Goal: Information Seeking & Learning: Get advice/opinions

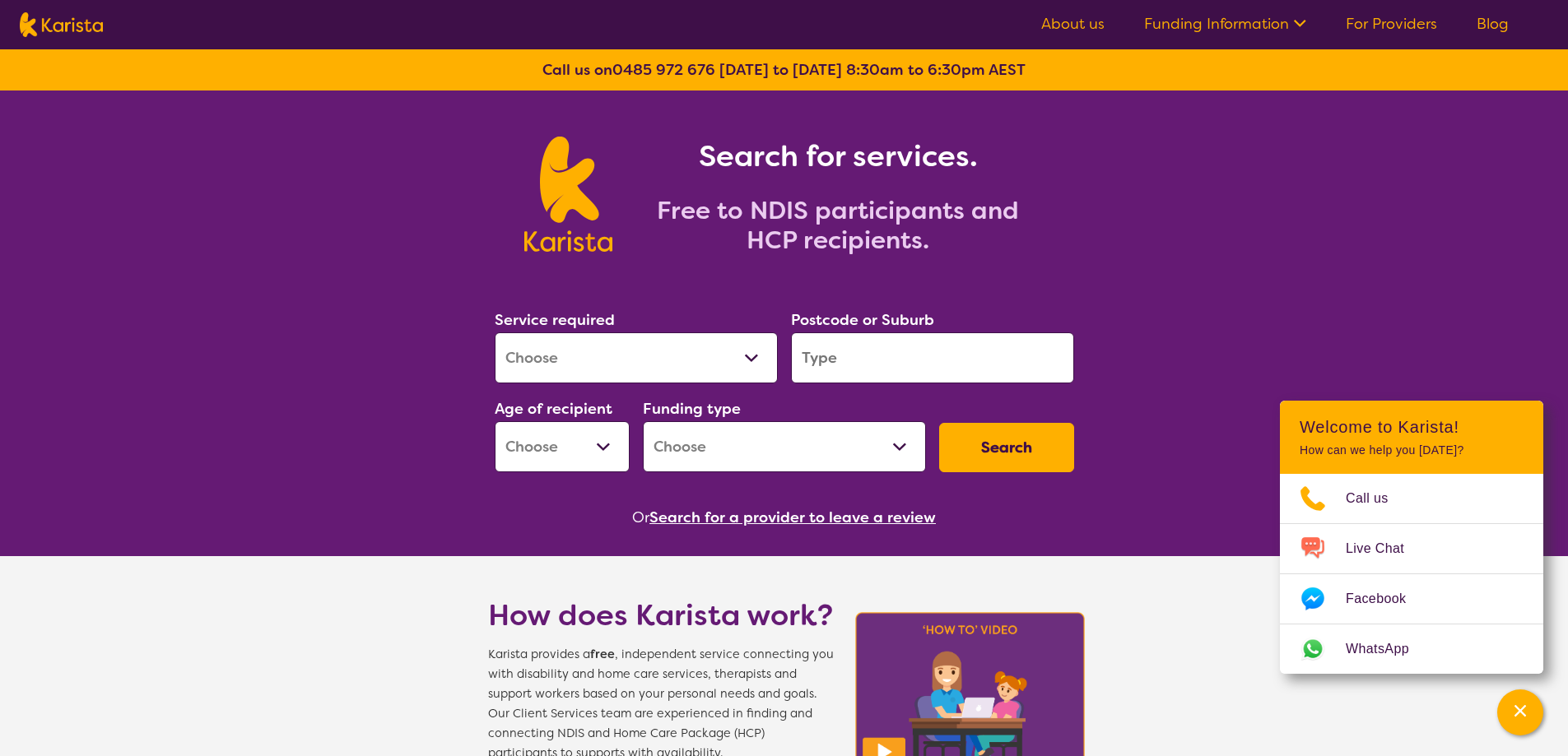
click at [936, 363] on input "search" at bounding box center [932, 358] width 283 height 51
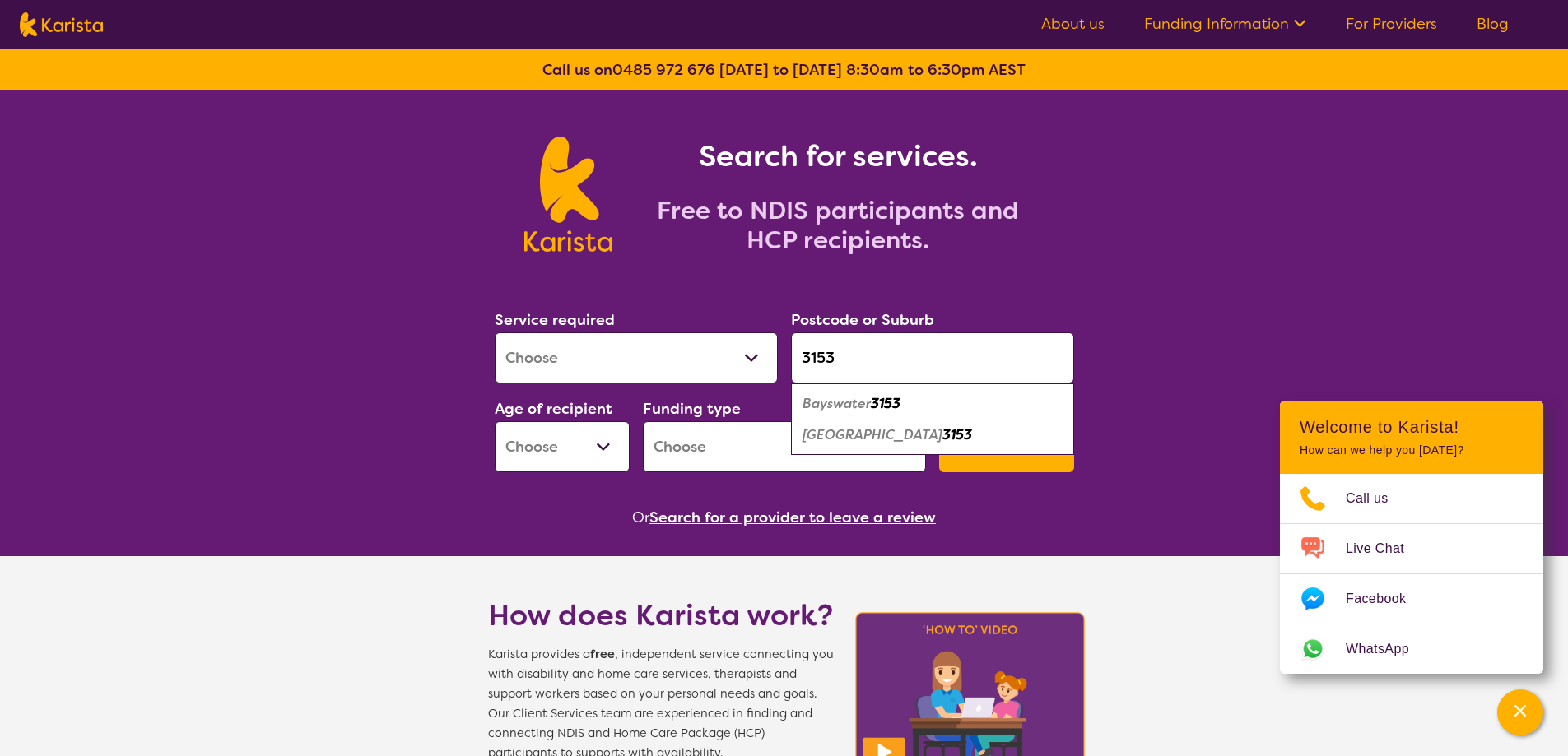
type input "3153"
click at [844, 409] on em "Bayswater" at bounding box center [836, 404] width 69 height 17
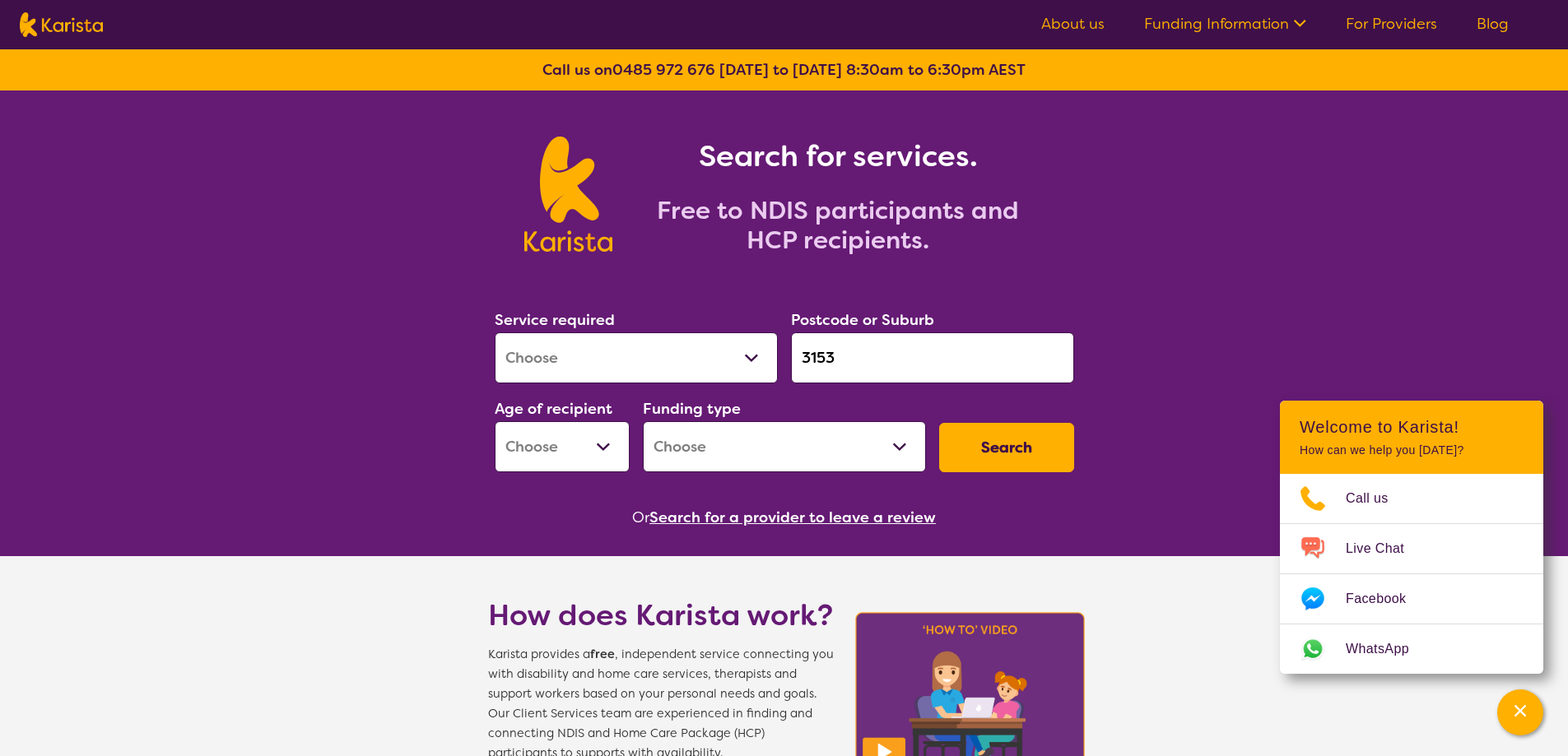
click at [570, 339] on select "Allied Health Assistant Assessment ([MEDICAL_DATA] or [MEDICAL_DATA]) Behaviour…" at bounding box center [636, 358] width 283 height 51
select select "[MEDICAL_DATA]"
click at [495, 333] on select "Allied Health Assistant Assessment ([MEDICAL_DATA] or [MEDICAL_DATA]) Behaviour…" at bounding box center [636, 358] width 283 height 51
click at [580, 449] on select "Early Childhood - 0 to 9 Child - 10 to 11 Adolescent - 12 to 17 Adult - 18 to 6…" at bounding box center [563, 447] width 135 height 51
select select "CH"
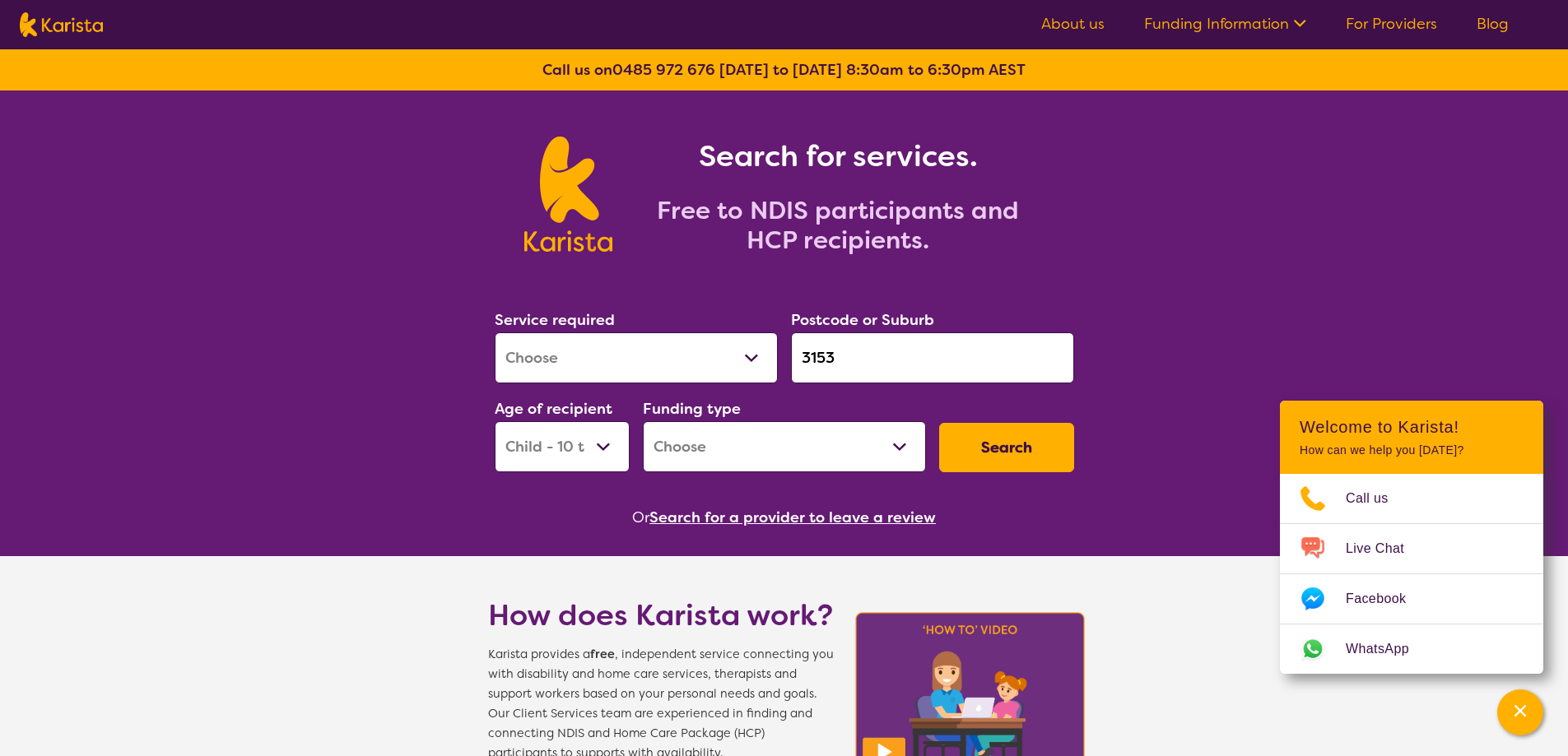
click at [495, 422] on select "Early Childhood - 0 to 9 Child - 10 to 11 Adolescent - 12 to 17 Adult - 18 to 6…" at bounding box center [563, 447] width 135 height 51
click at [769, 444] on select "Home Care Package (HCP) National Disability Insurance Scheme (NDIS) I don't know" at bounding box center [784, 447] width 283 height 51
select select "i-don-t-know"
click at [643, 422] on select "Home Care Package (HCP) National Disability Insurance Scheme (NDIS) I don't know" at bounding box center [784, 447] width 283 height 51
click at [999, 465] on button "Search" at bounding box center [1006, 448] width 135 height 49
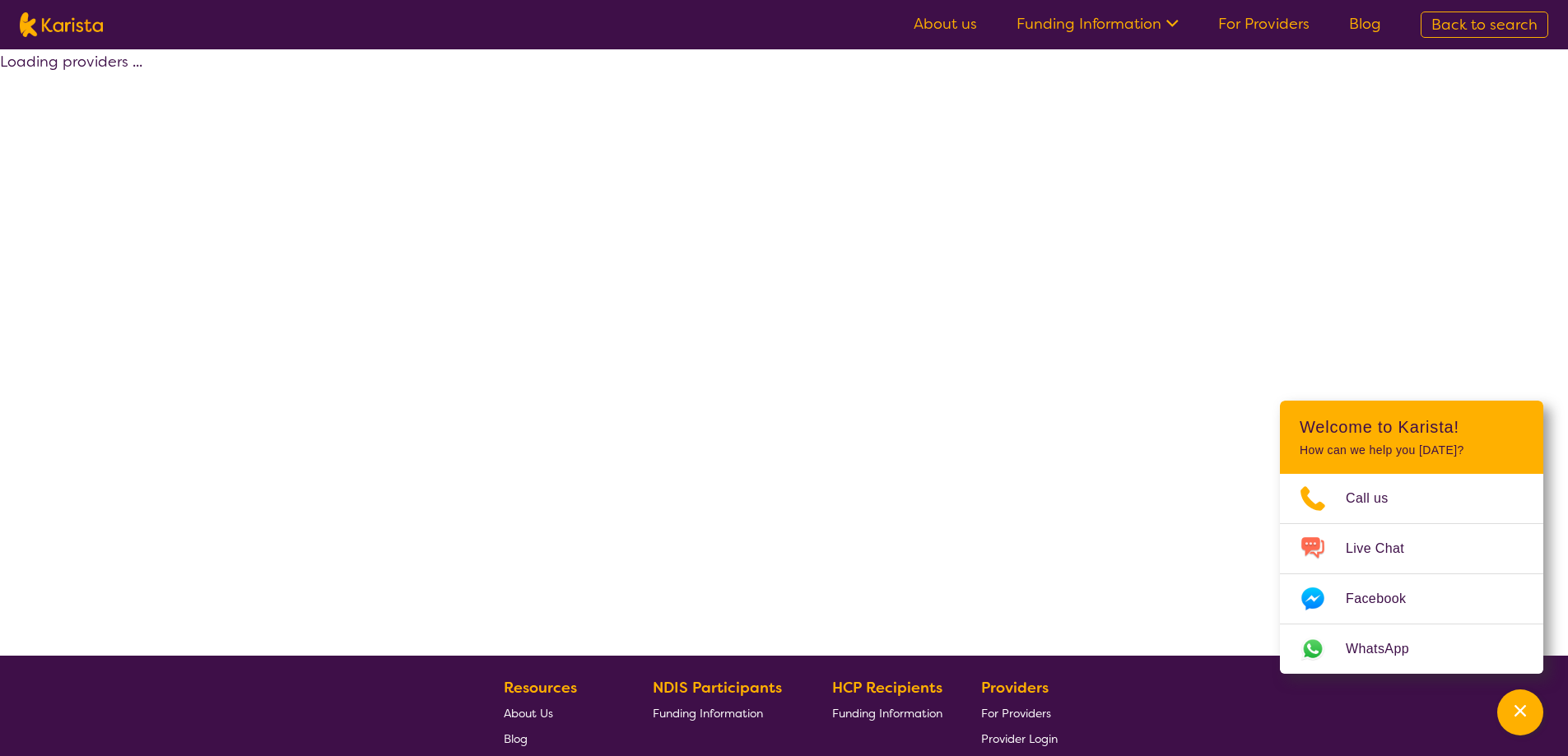
select select "[MEDICAL_DATA]"
select select "CH"
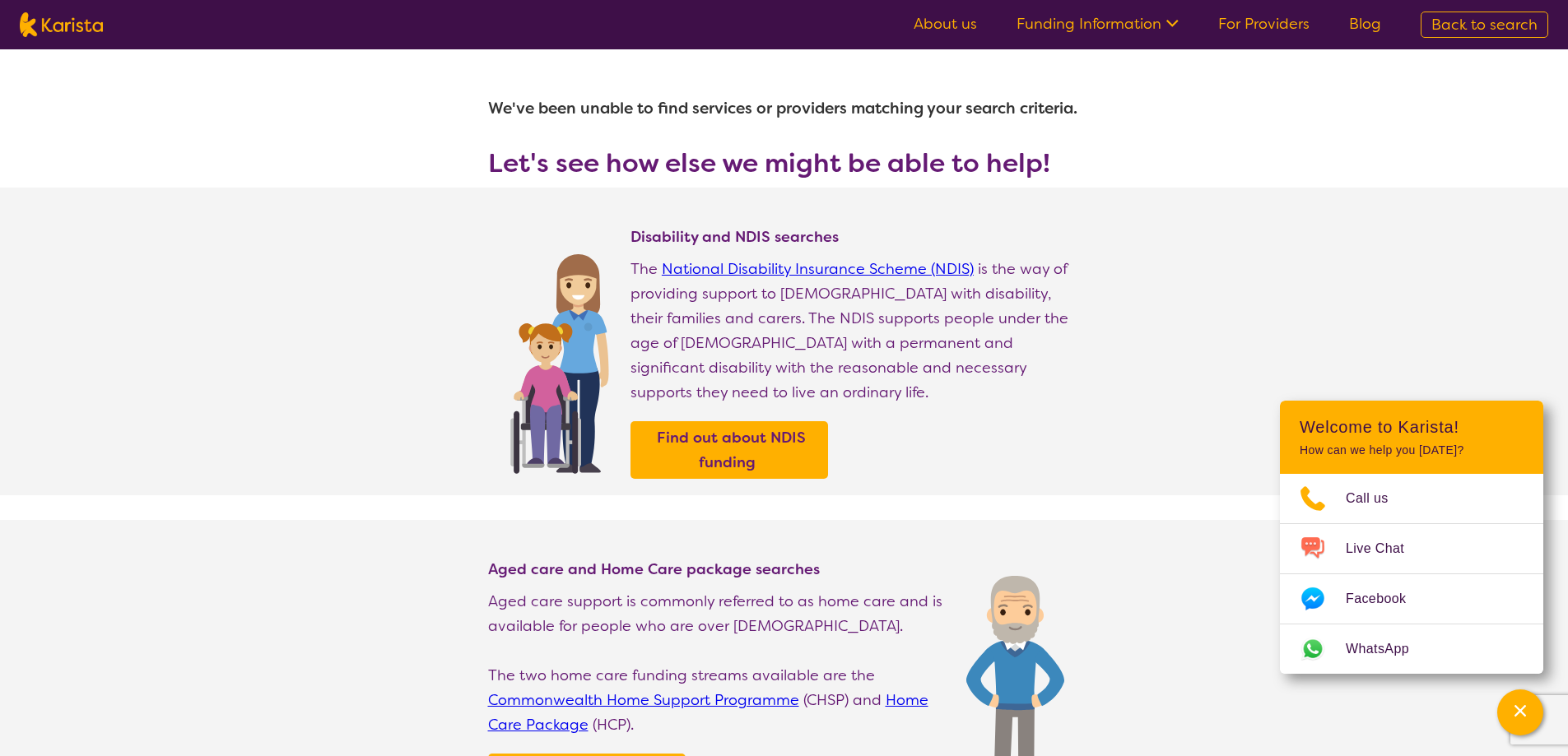
select select "[MEDICAL_DATA]"
select select "CH"
select select "i-don-t-know"
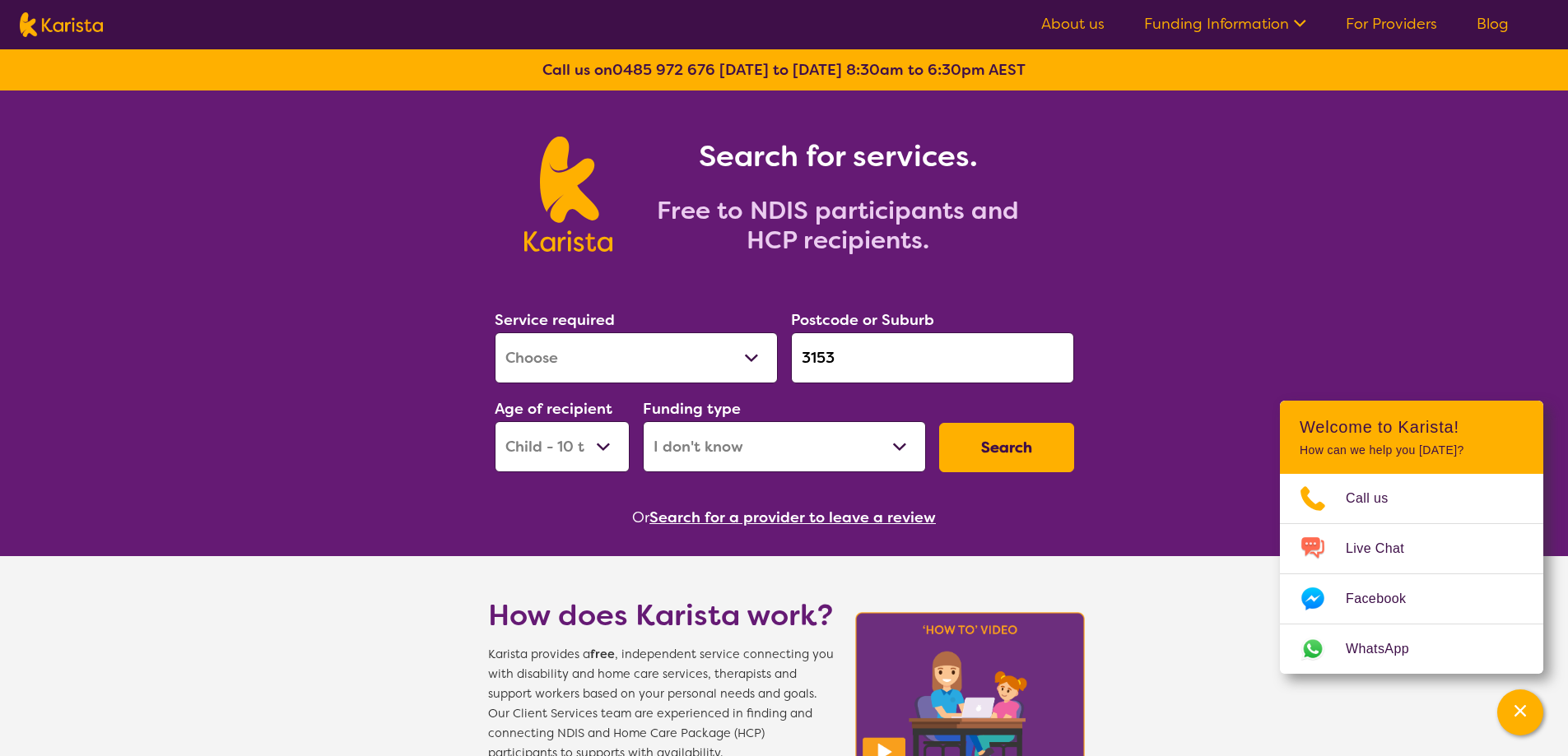
click at [850, 344] on input "3153" at bounding box center [932, 358] width 283 height 51
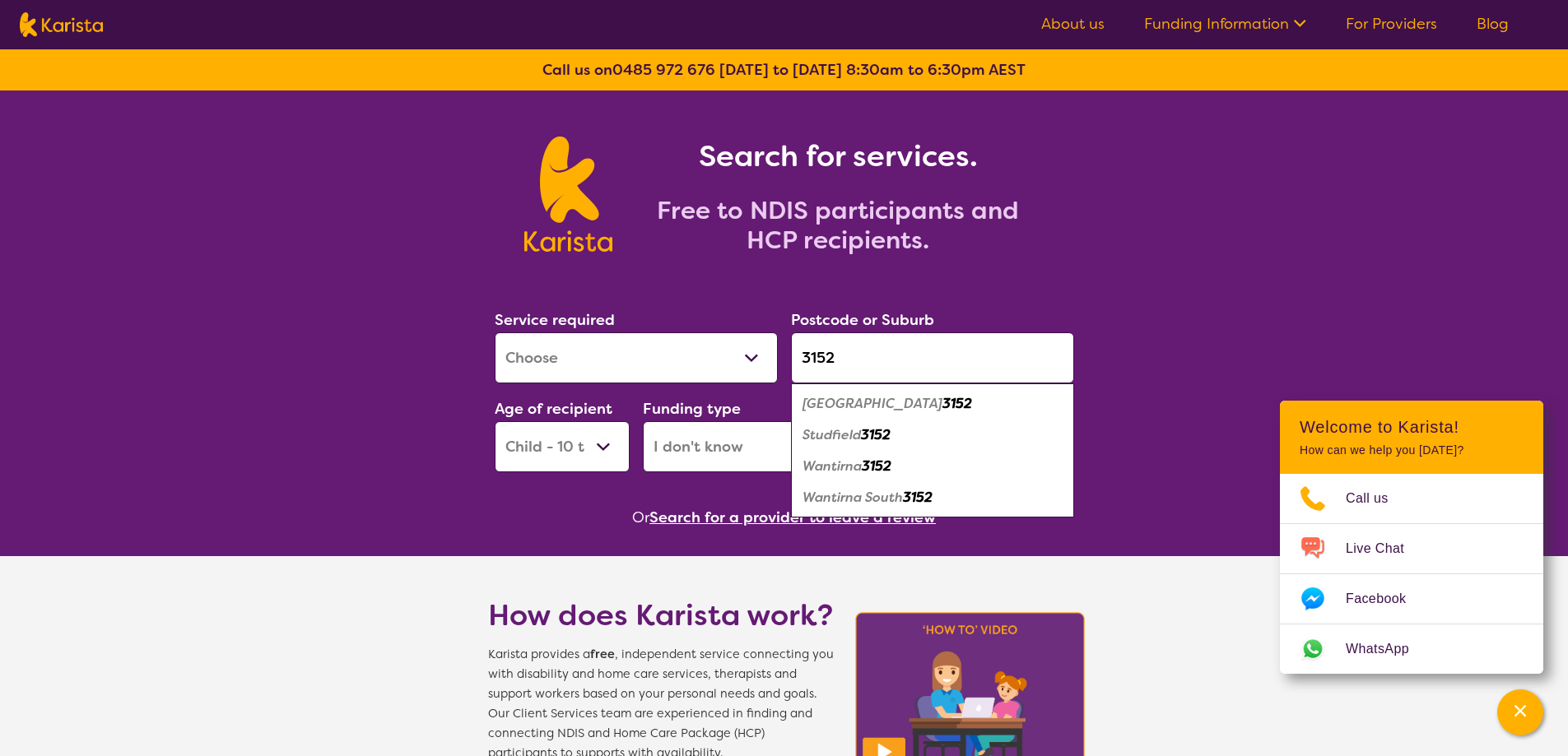
type input "3152"
drag, startPoint x: 1155, startPoint y: 469, endPoint x: 1120, endPoint y: 461, distance: 35.9
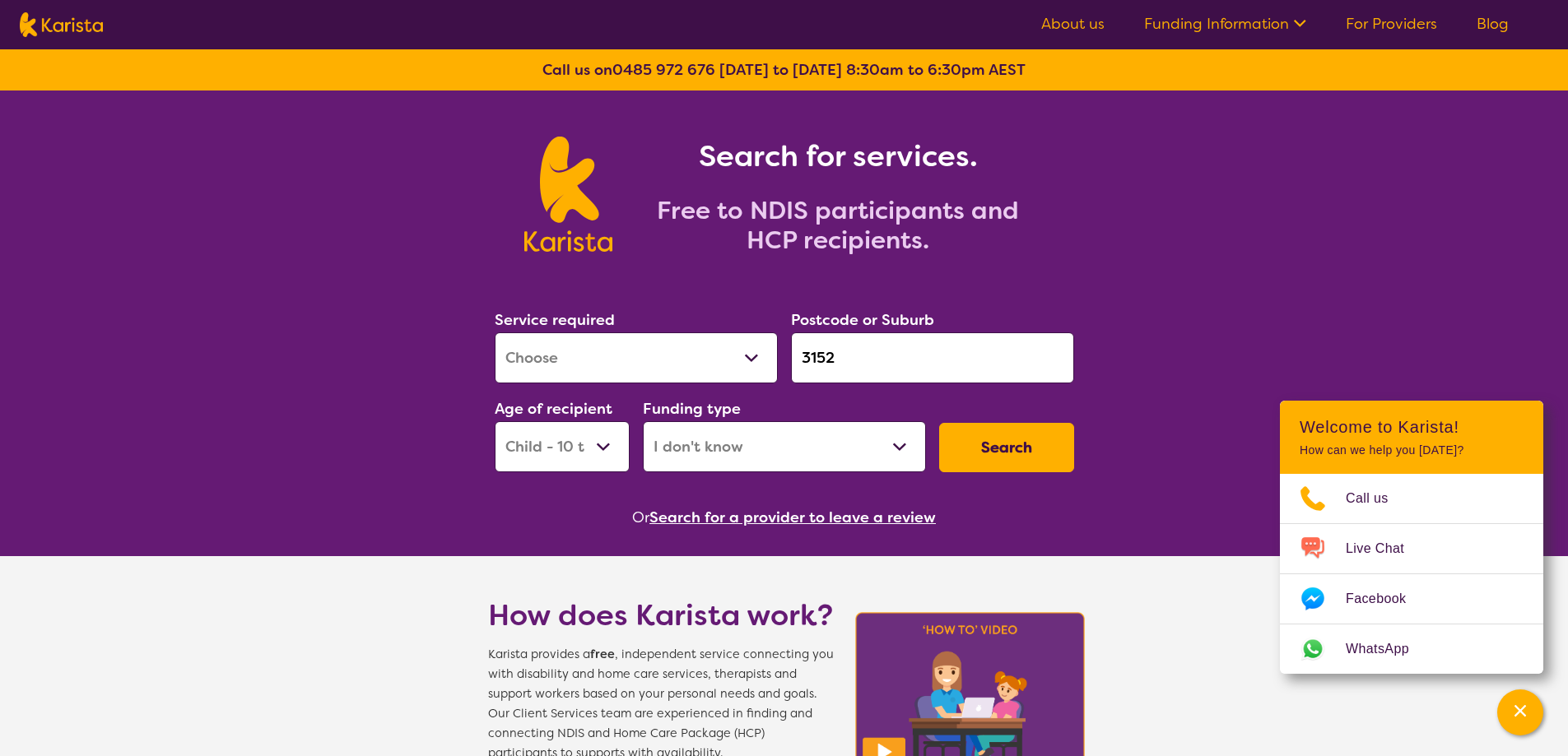
click at [1009, 453] on button "Search" at bounding box center [1006, 448] width 135 height 49
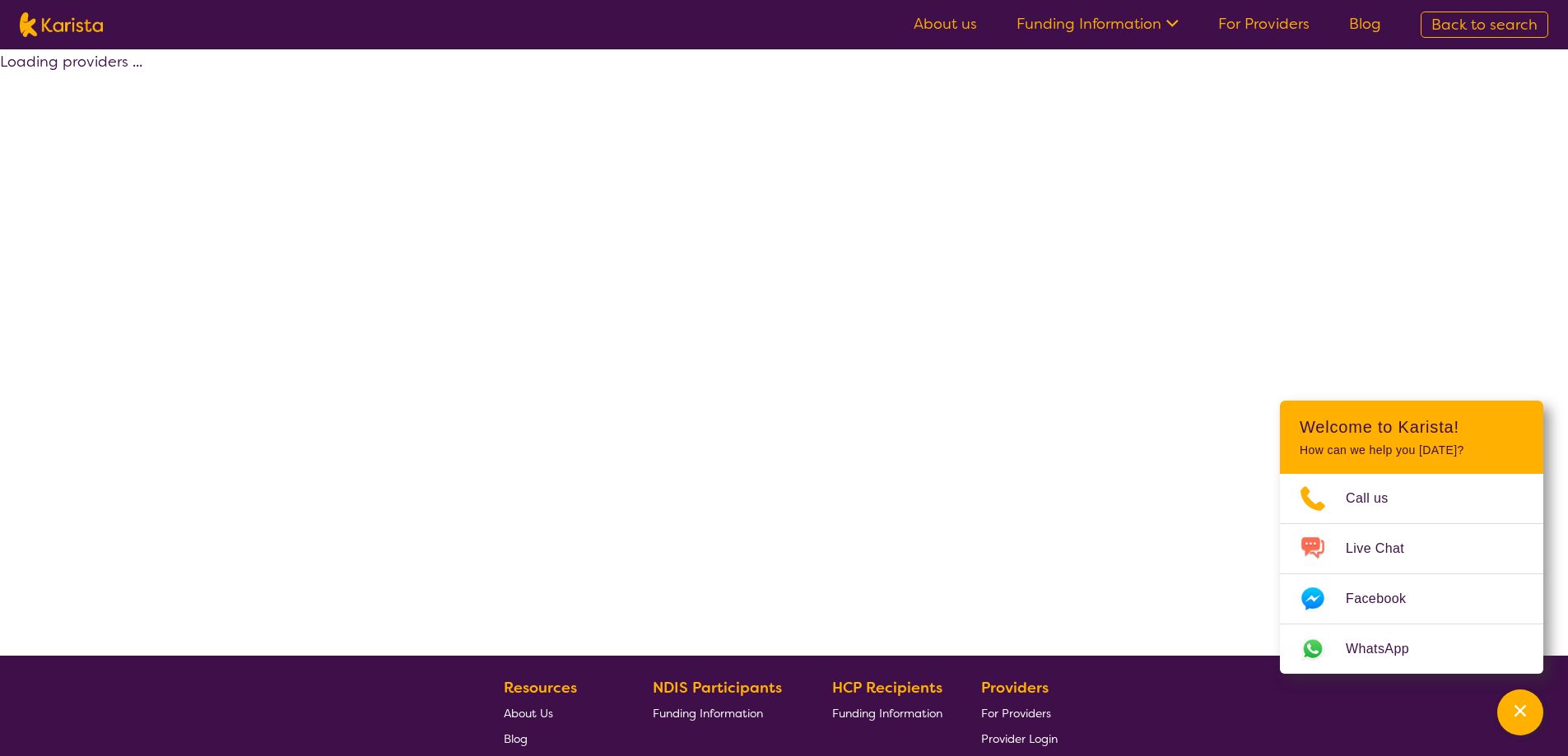
select select "[MEDICAL_DATA]"
select select "CH"
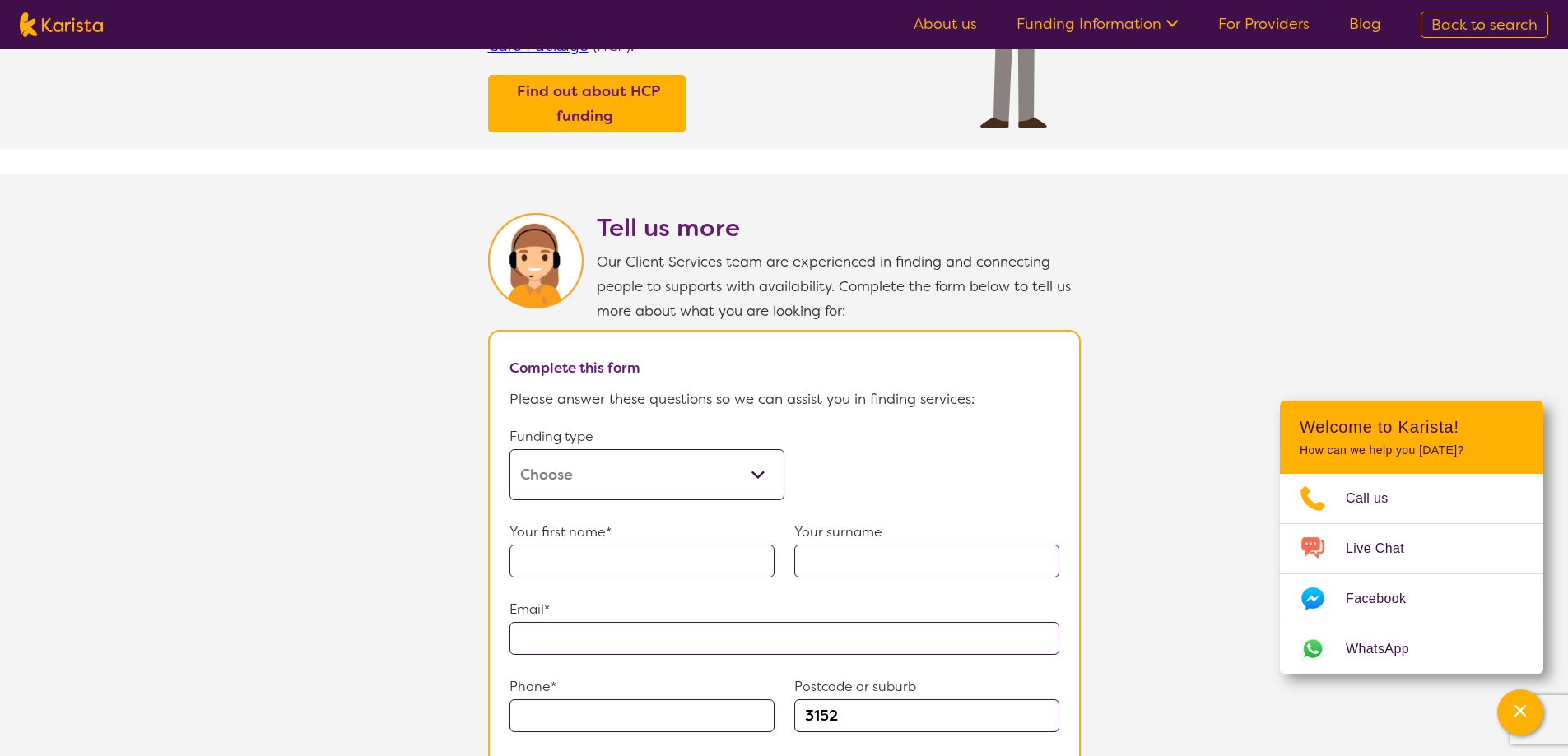
scroll to position [823, 0]
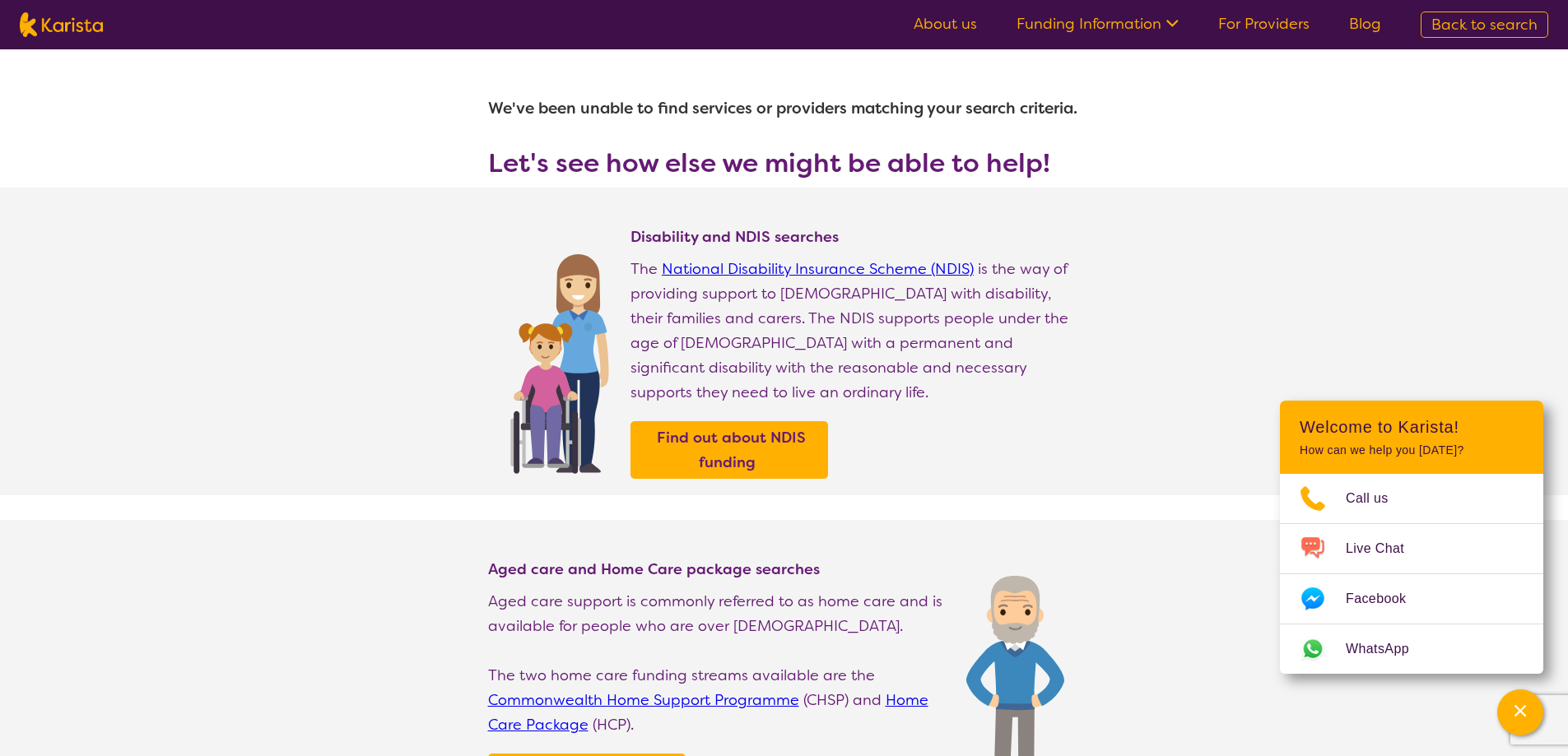
select select "[MEDICAL_DATA]"
select select "CH"
select select "i-don-t-know"
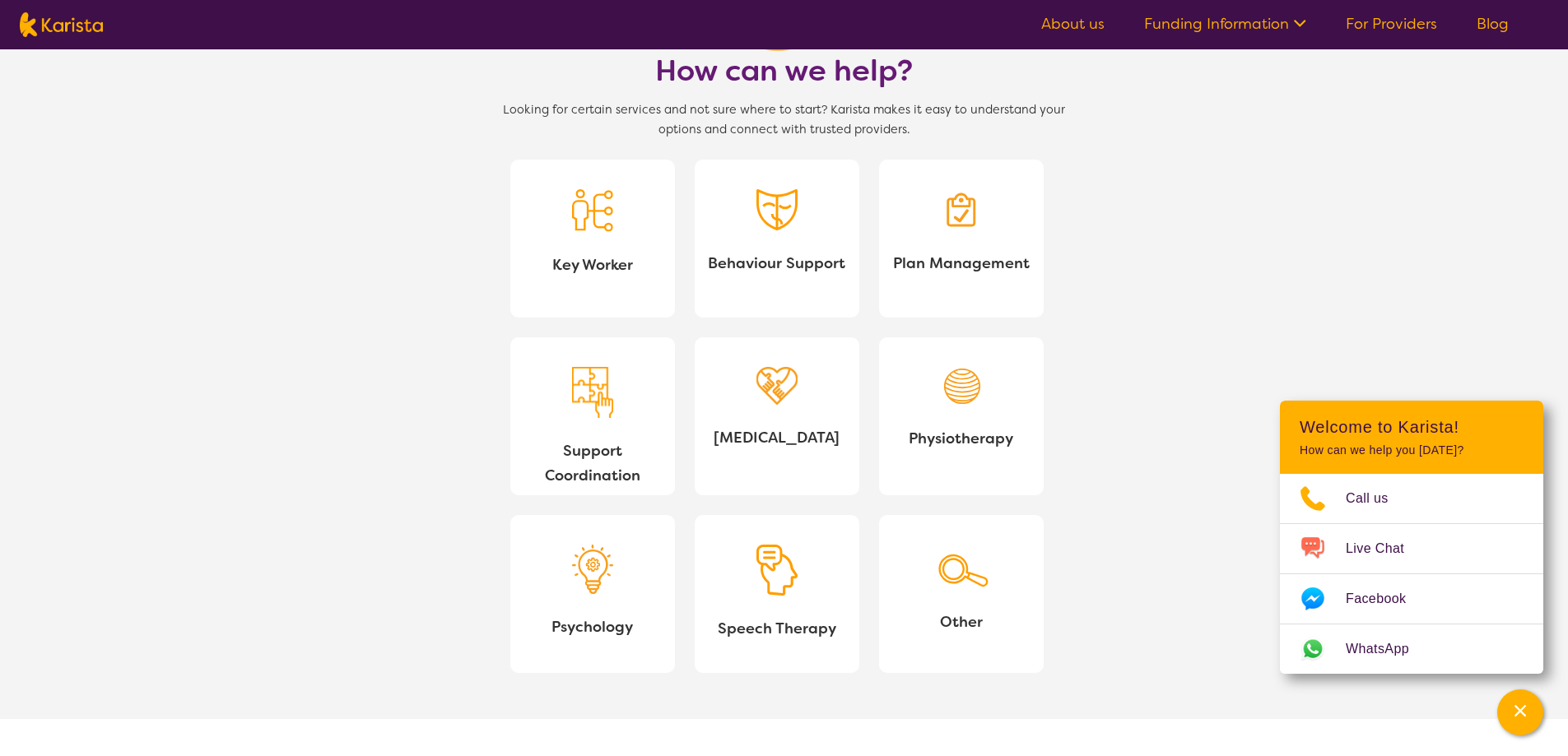
scroll to position [1481, 0]
